Goal: Browse casually: Explore the website without a specific task or goal

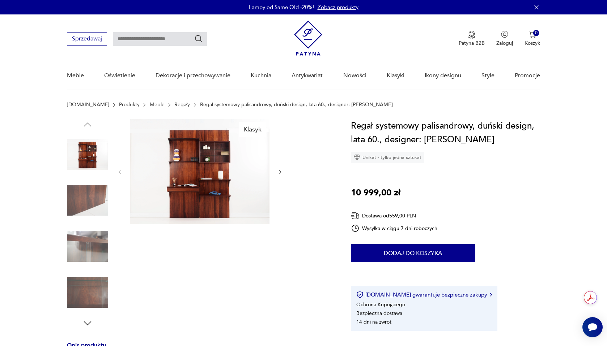
click at [92, 154] on img at bounding box center [87, 154] width 41 height 41
click at [86, 178] on div at bounding box center [87, 224] width 41 height 181
click at [86, 200] on img at bounding box center [87, 200] width 41 height 41
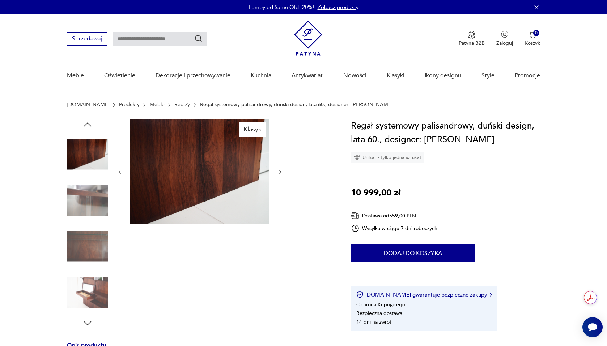
click at [87, 229] on img at bounding box center [87, 246] width 41 height 41
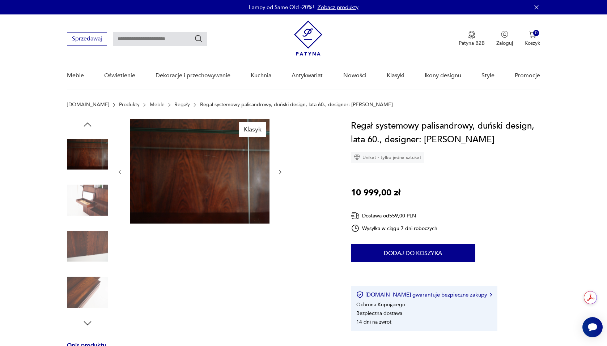
click at [87, 238] on img at bounding box center [87, 246] width 41 height 41
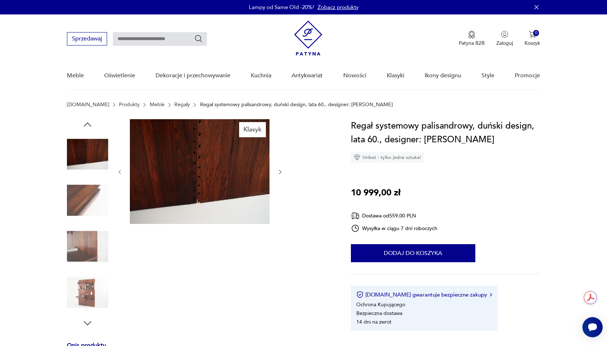
click at [86, 244] on img at bounding box center [87, 246] width 41 height 41
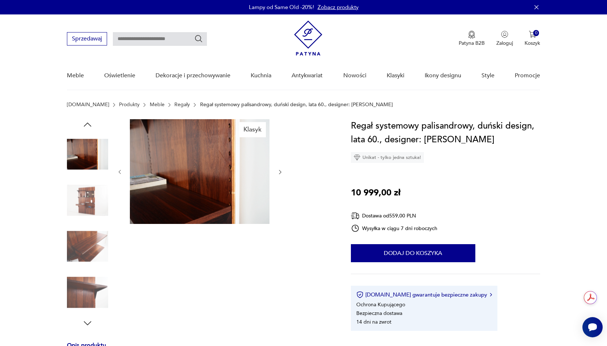
click at [87, 244] on img at bounding box center [87, 246] width 41 height 41
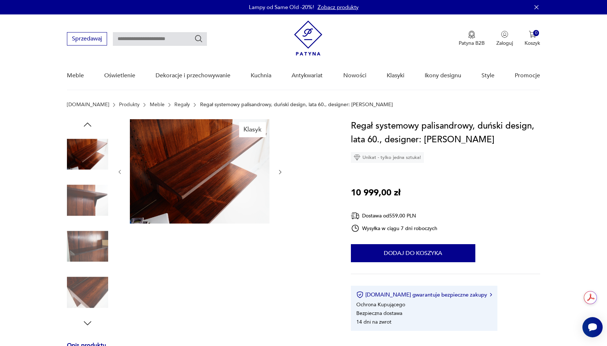
click at [86, 257] on img at bounding box center [87, 246] width 41 height 41
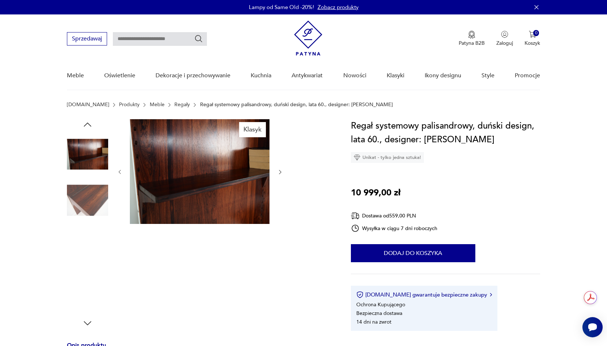
click at [86, 273] on img at bounding box center [87, 292] width 41 height 41
